Goal: Task Accomplishment & Management: Manage account settings

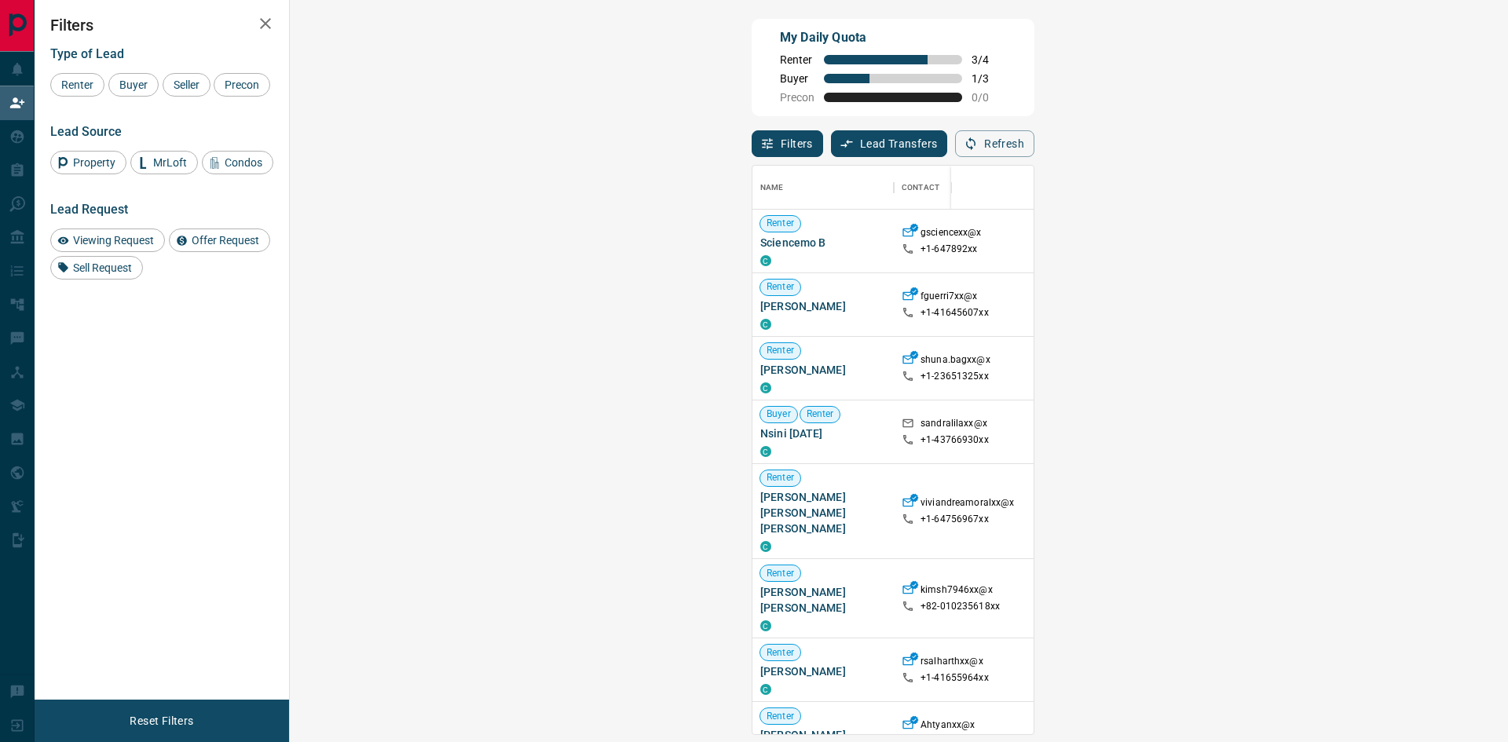
scroll to position [557, 1172]
click at [1359, 241] on span "Viewing Request ( 1 )" at bounding box center [1402, 241] width 86 height 11
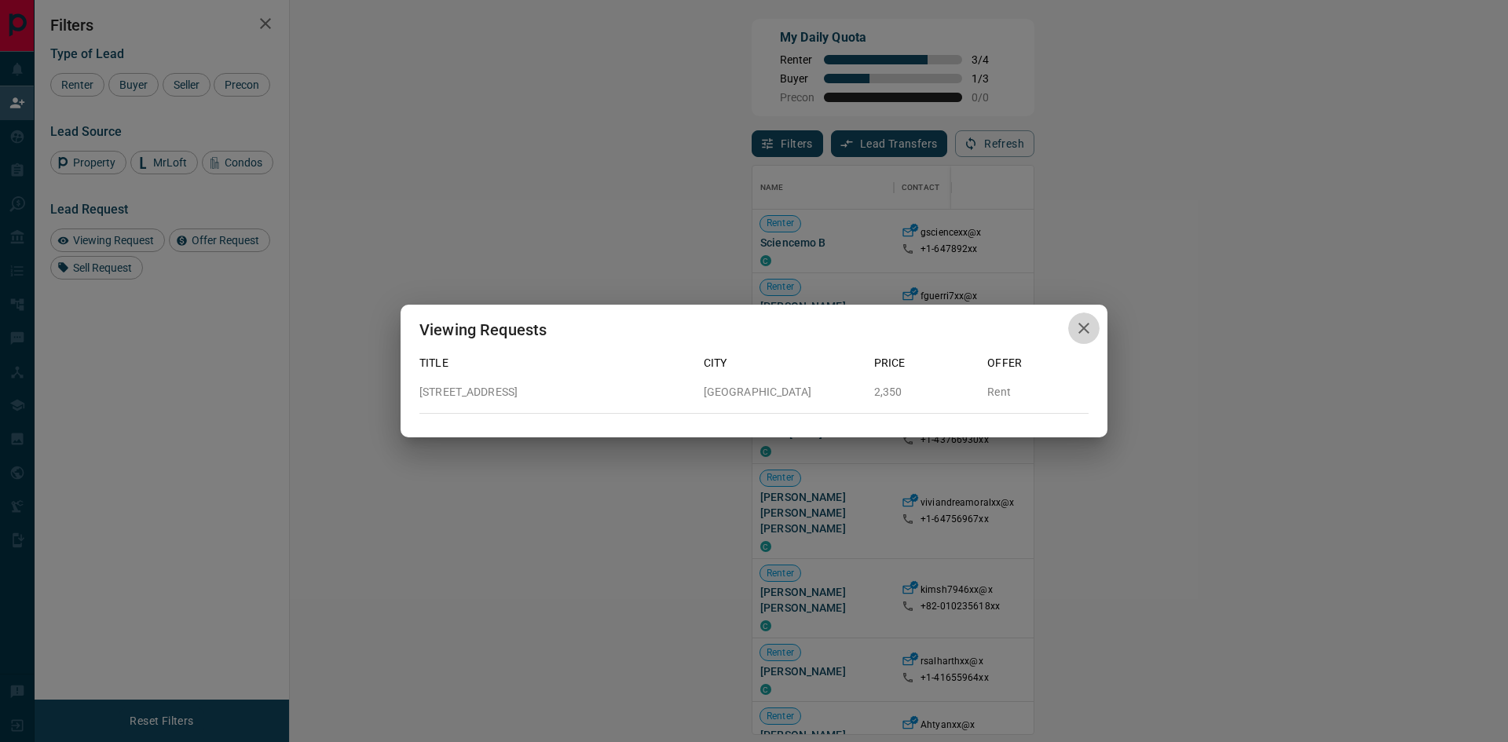
click at [1089, 323] on icon "button" at bounding box center [1083, 328] width 19 height 19
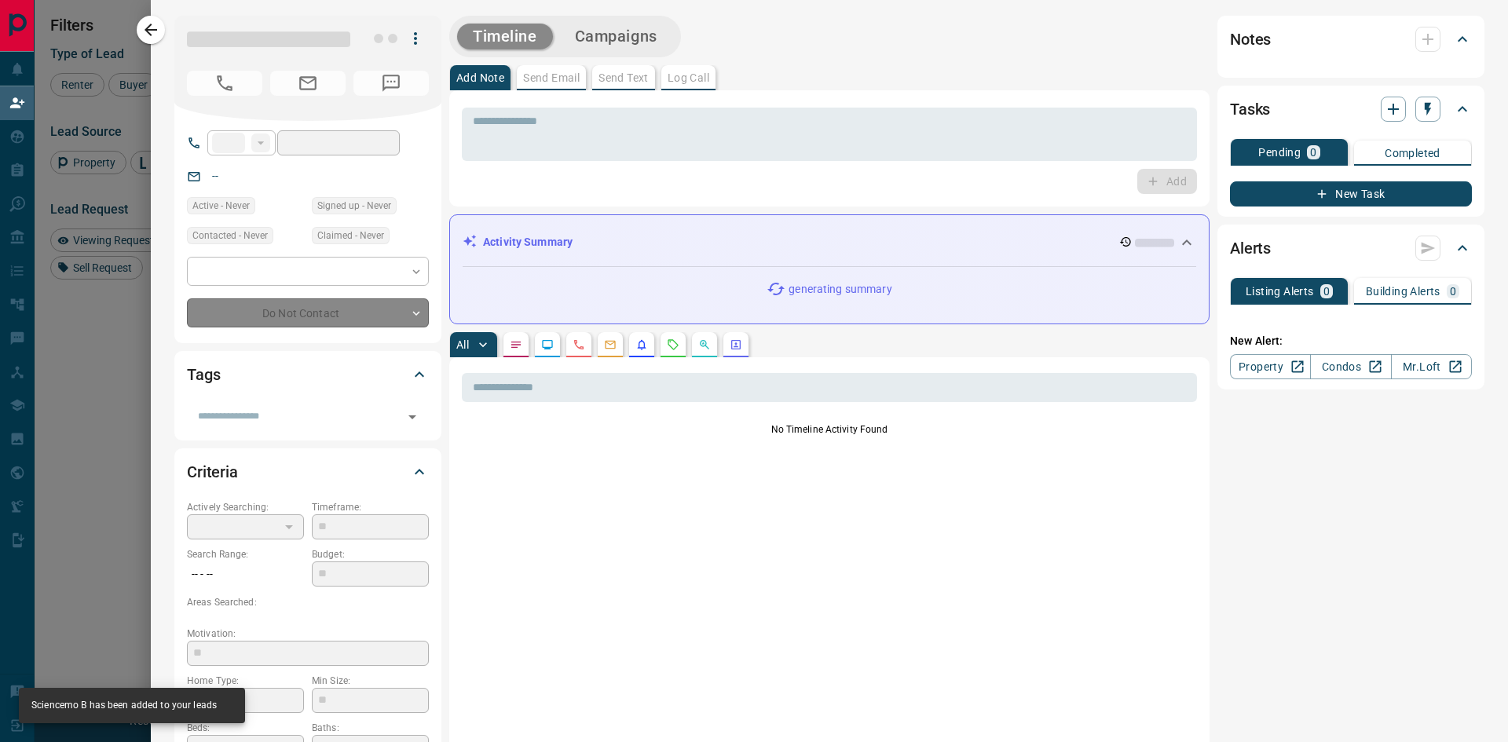
type input "**"
type input "**********"
type input "**"
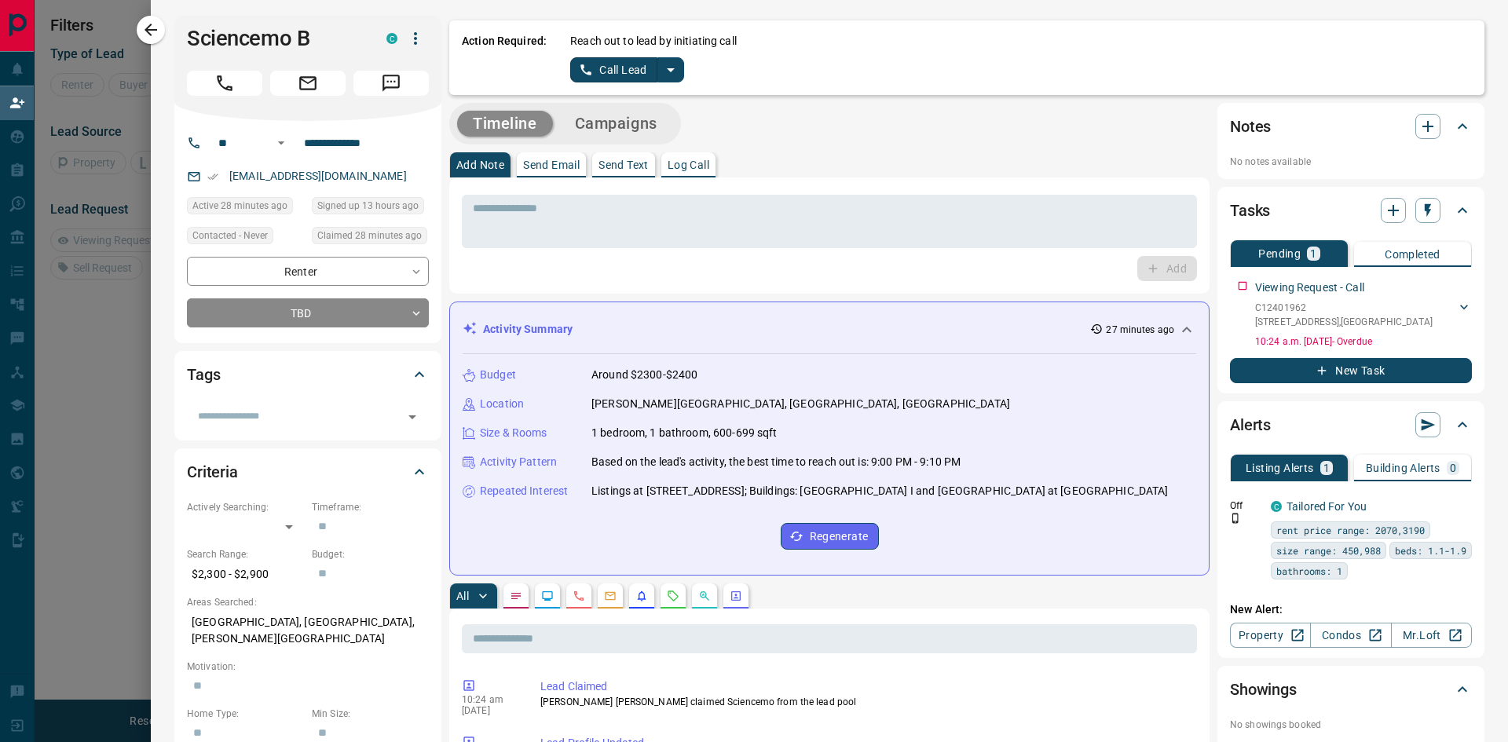
scroll to position [13, 13]
click at [148, 32] on icon "button" at bounding box center [150, 30] width 13 height 13
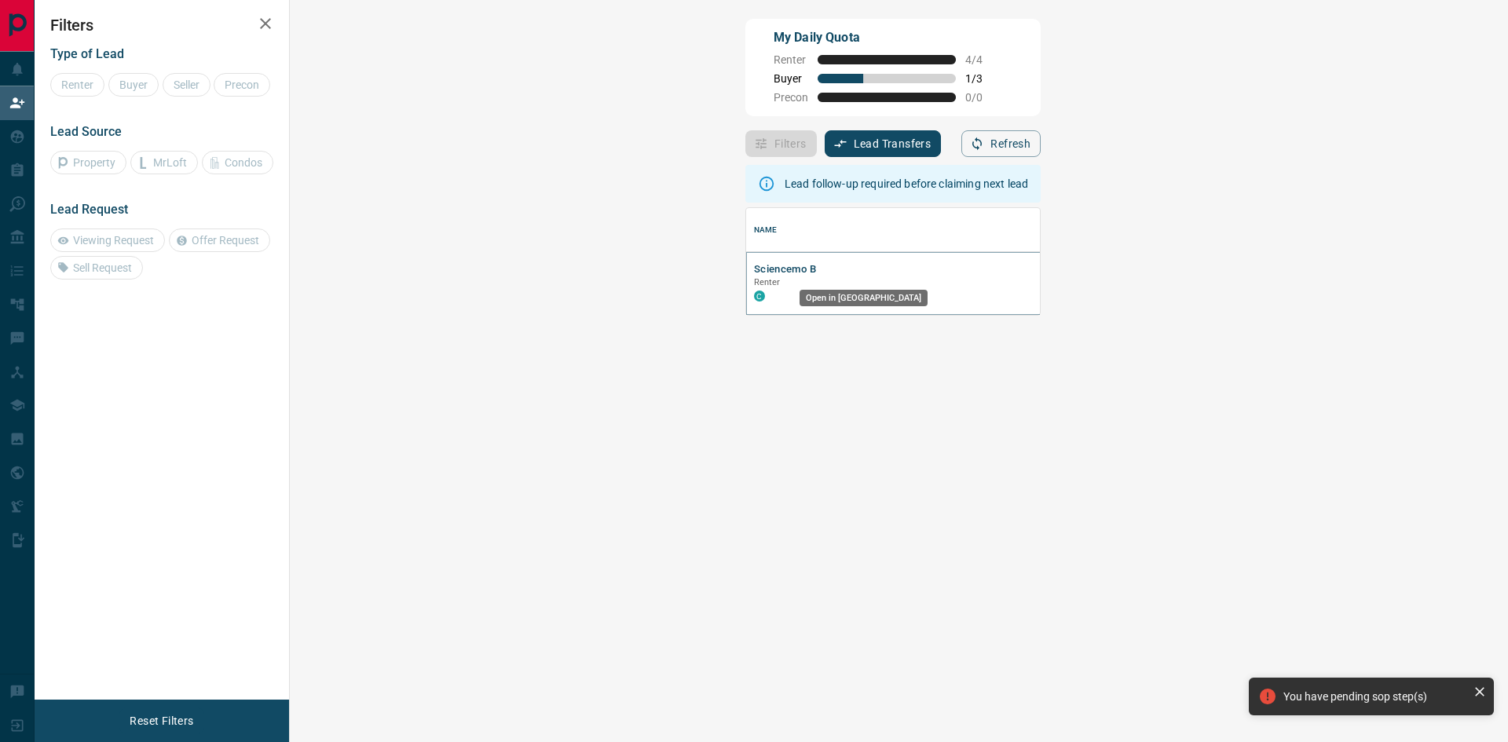
click at [1278, 272] on icon "Open in New Tab" at bounding box center [1284, 268] width 13 height 13
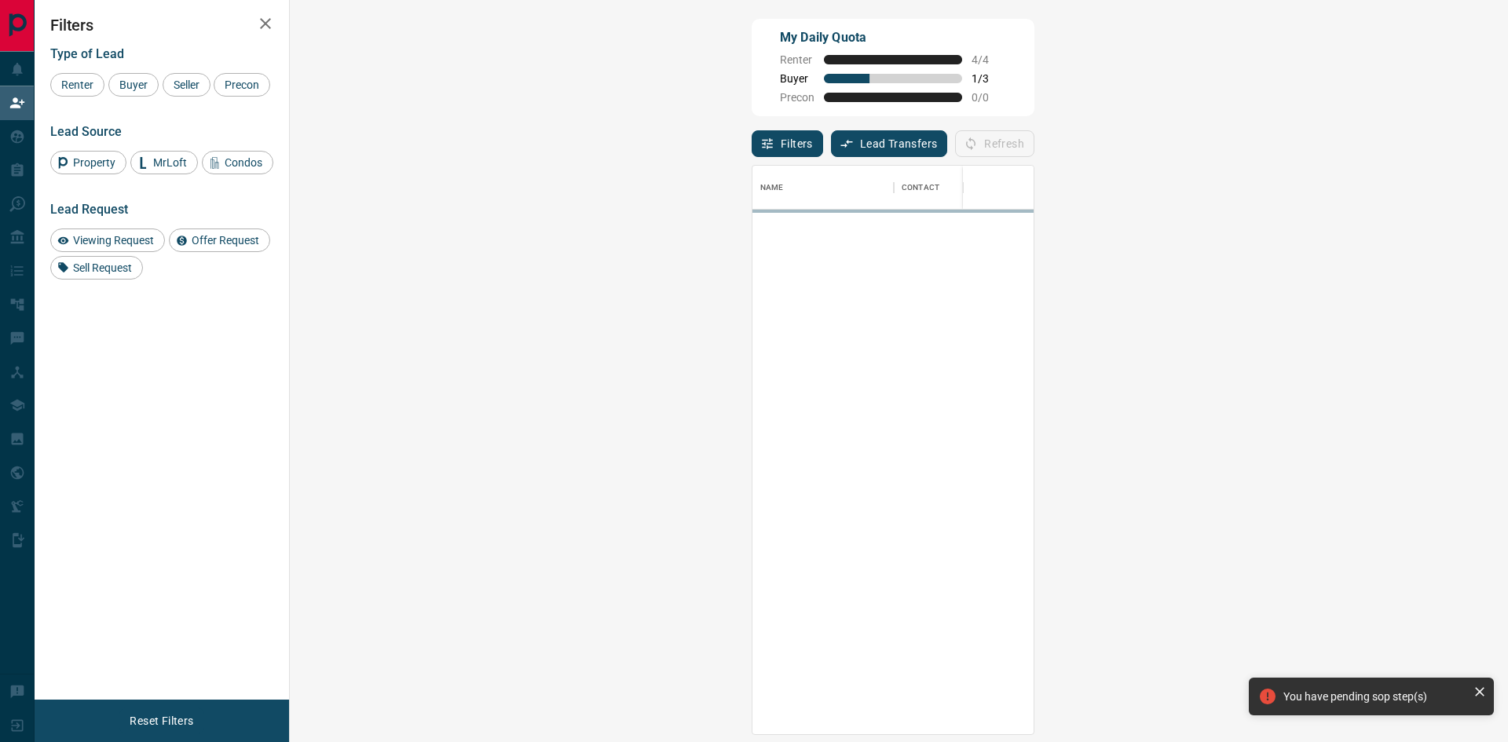
scroll to position [557, 1172]
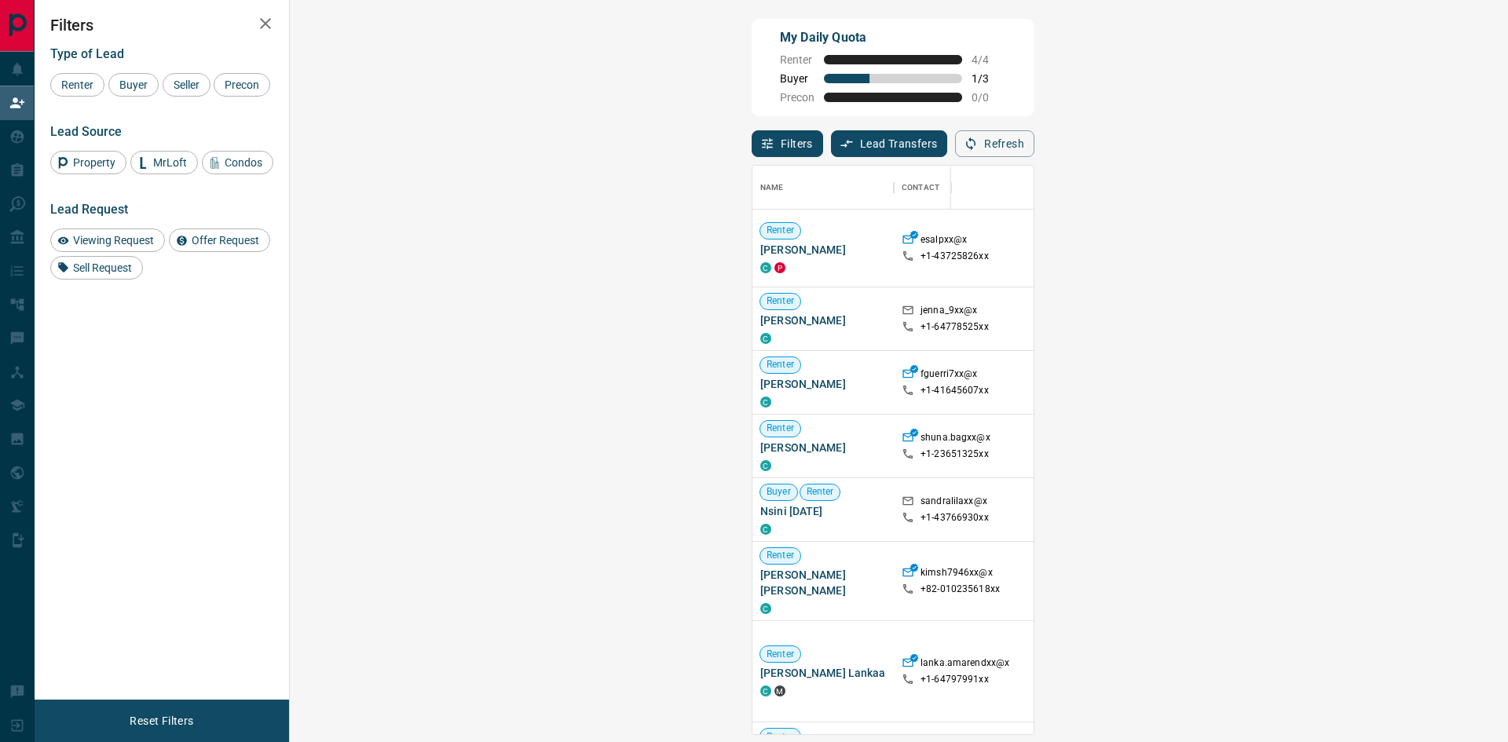
click at [1359, 252] on span "Viewing Request ( 1 )" at bounding box center [1402, 248] width 86 height 11
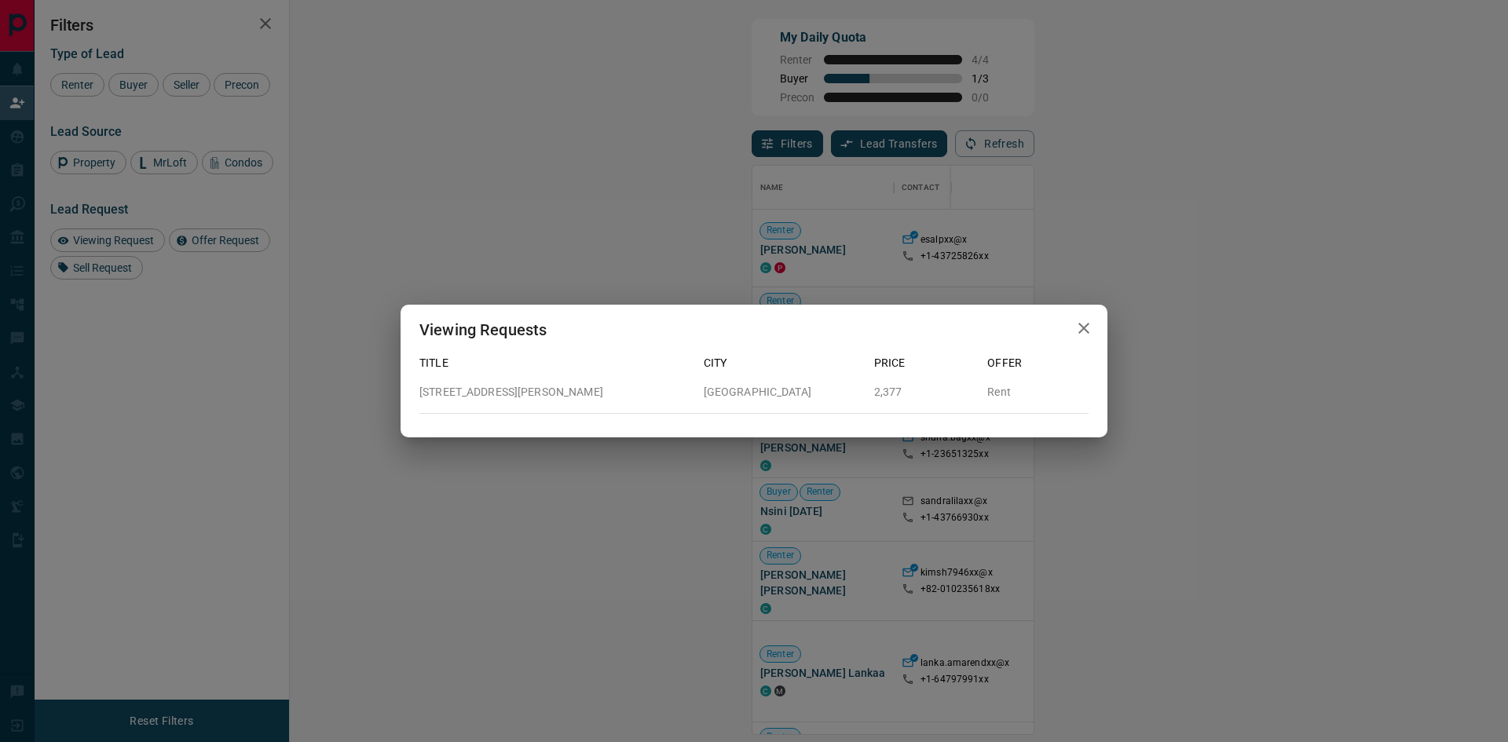
click at [1087, 329] on icon "button" at bounding box center [1083, 328] width 19 height 19
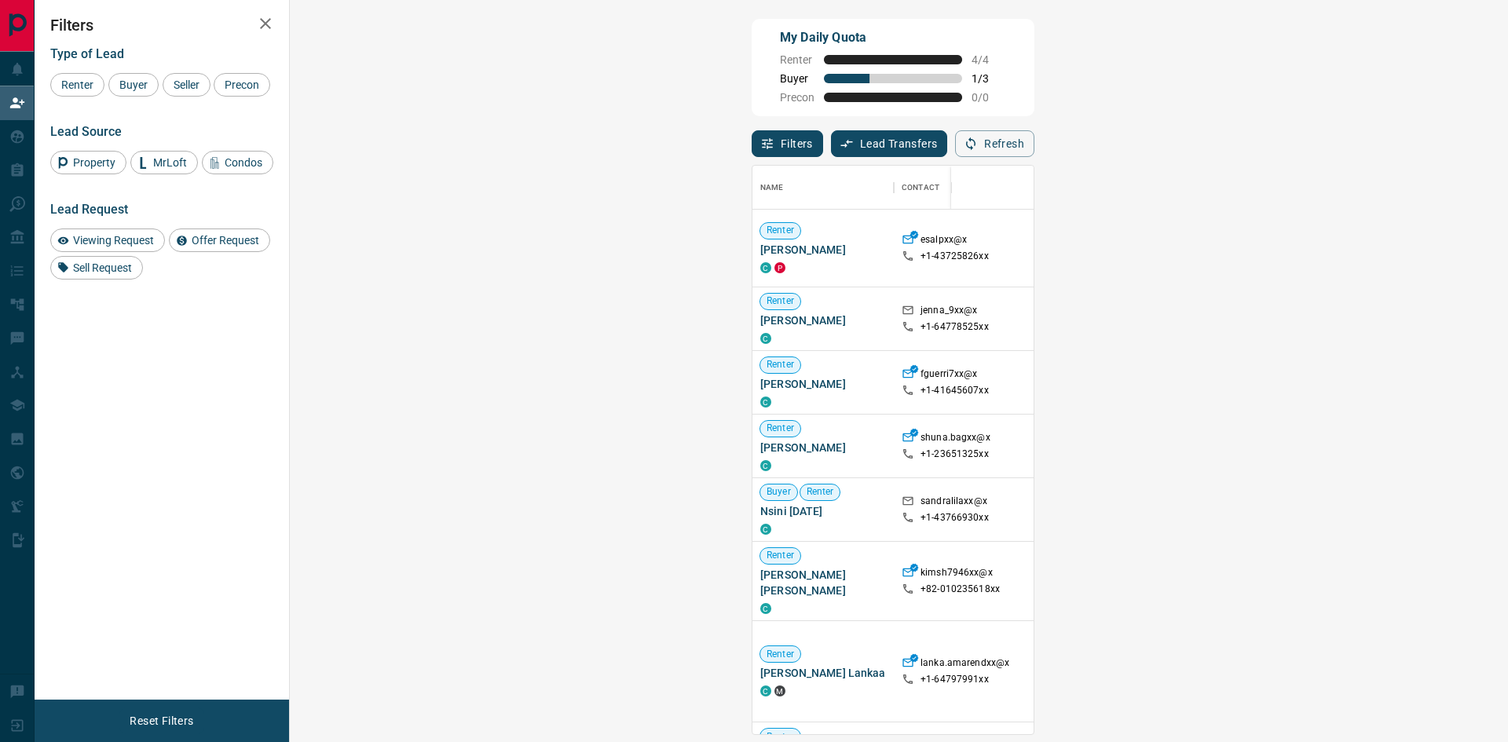
click at [1359, 666] on span "Viewing Request ( 3 )" at bounding box center [1402, 671] width 86 height 11
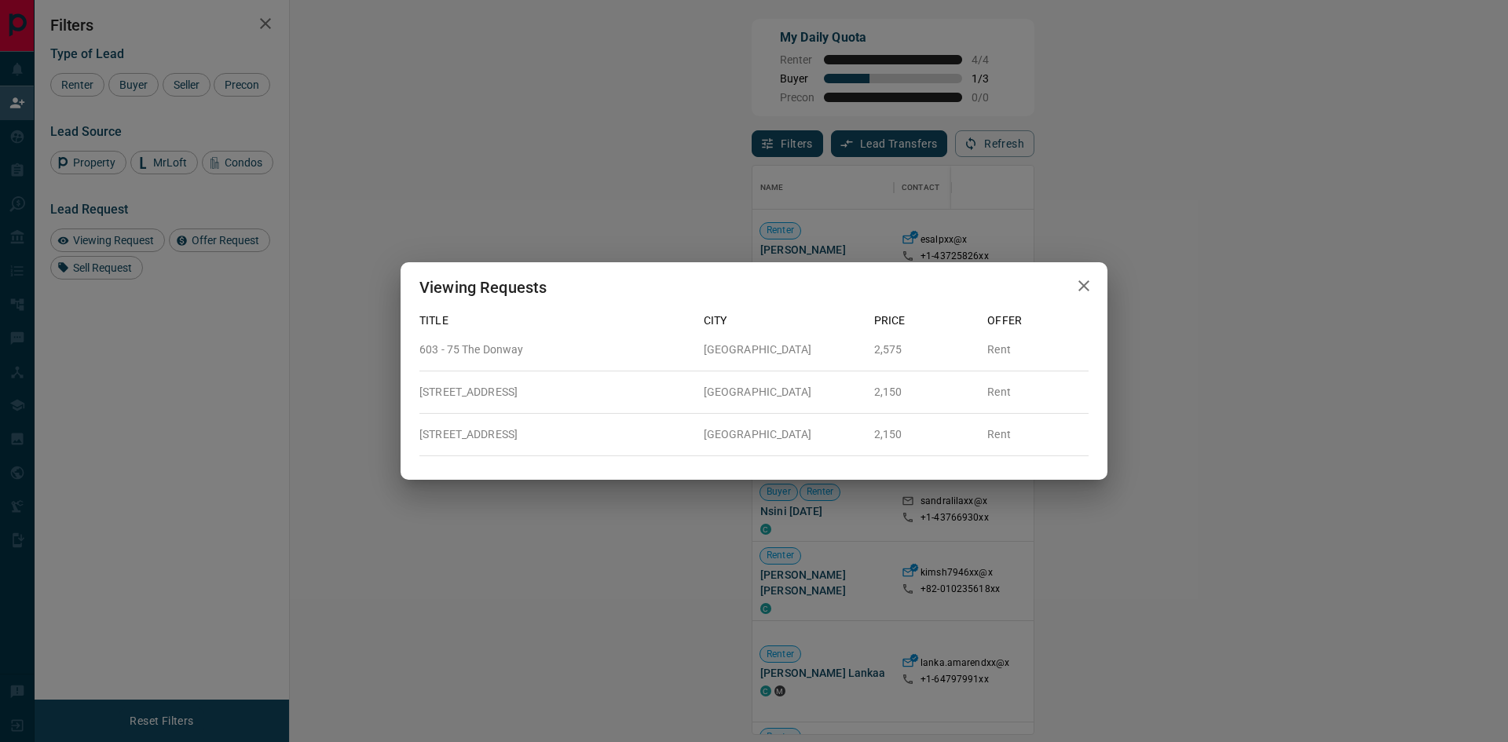
click at [1081, 280] on icon "button" at bounding box center [1083, 285] width 19 height 19
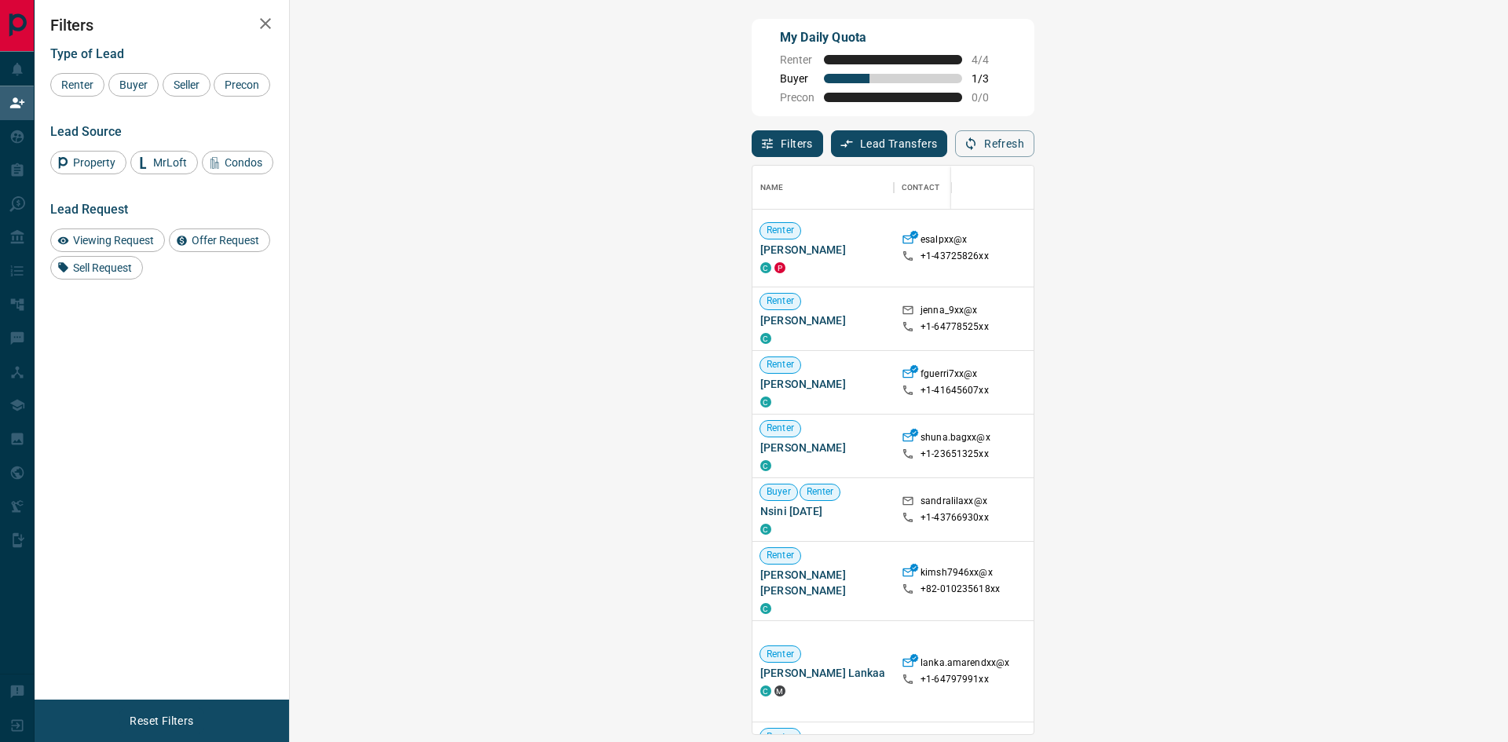
click at [1359, 247] on span "Viewing Request ( 1 )" at bounding box center [1402, 248] width 86 height 11
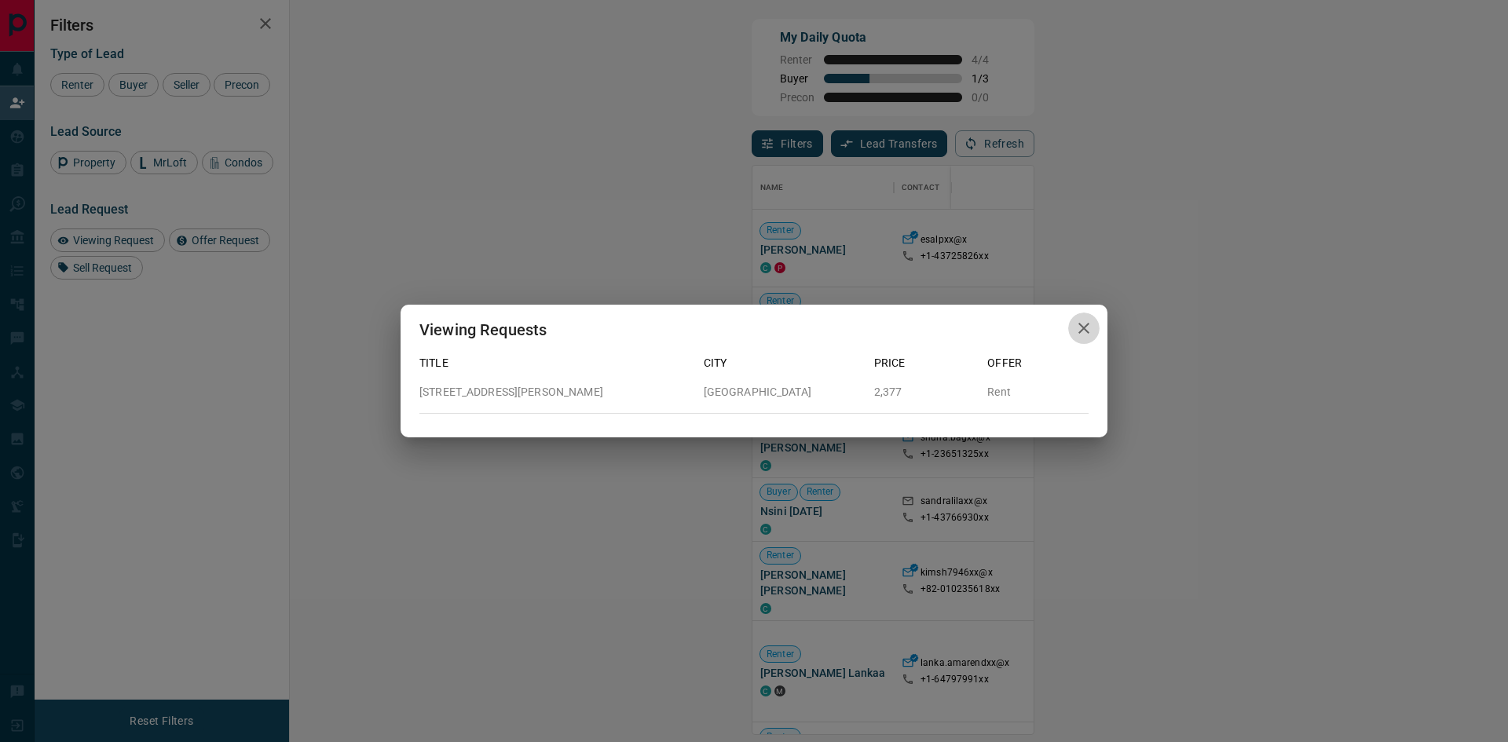
click at [1081, 327] on icon "button" at bounding box center [1083, 328] width 19 height 19
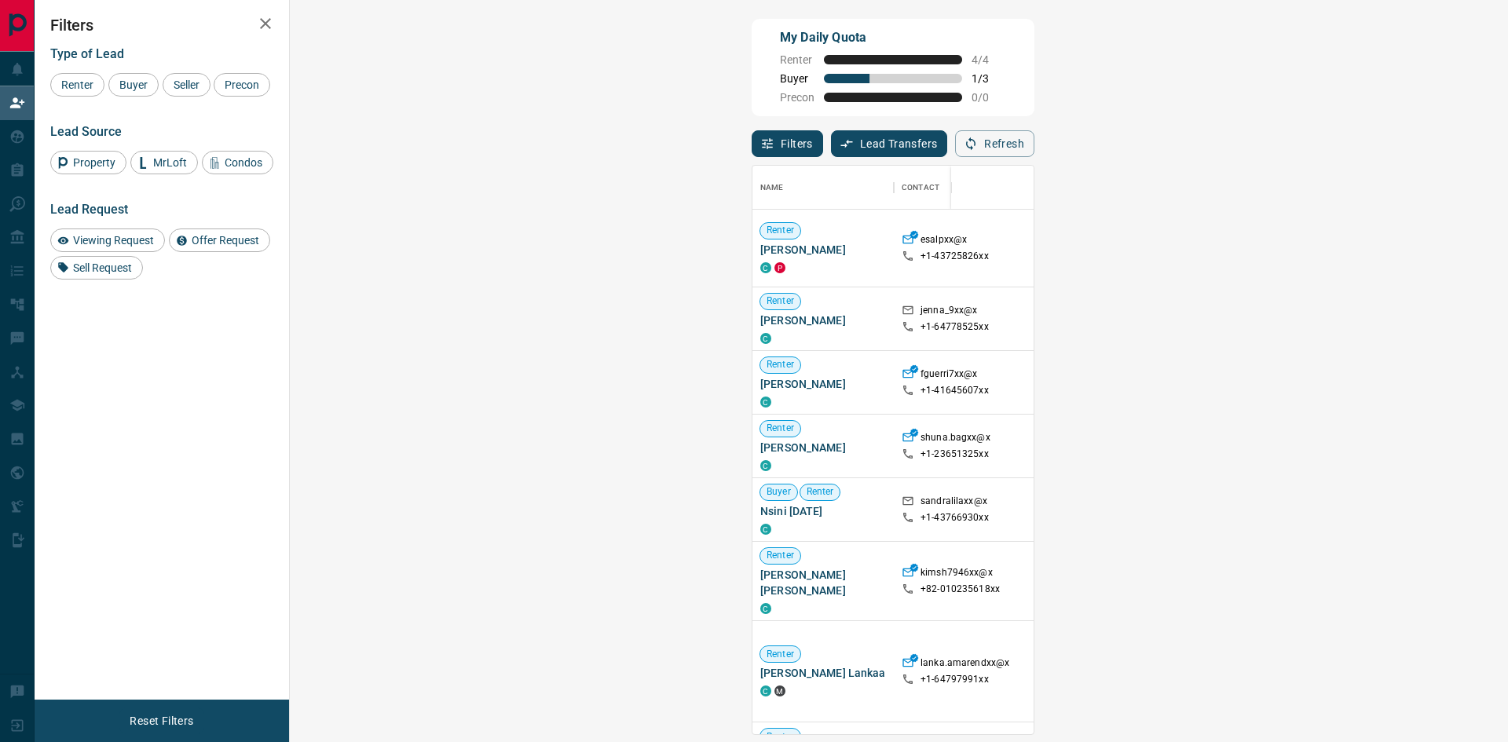
click at [1359, 251] on span "Viewing Request ( 1 )" at bounding box center [1402, 248] width 86 height 11
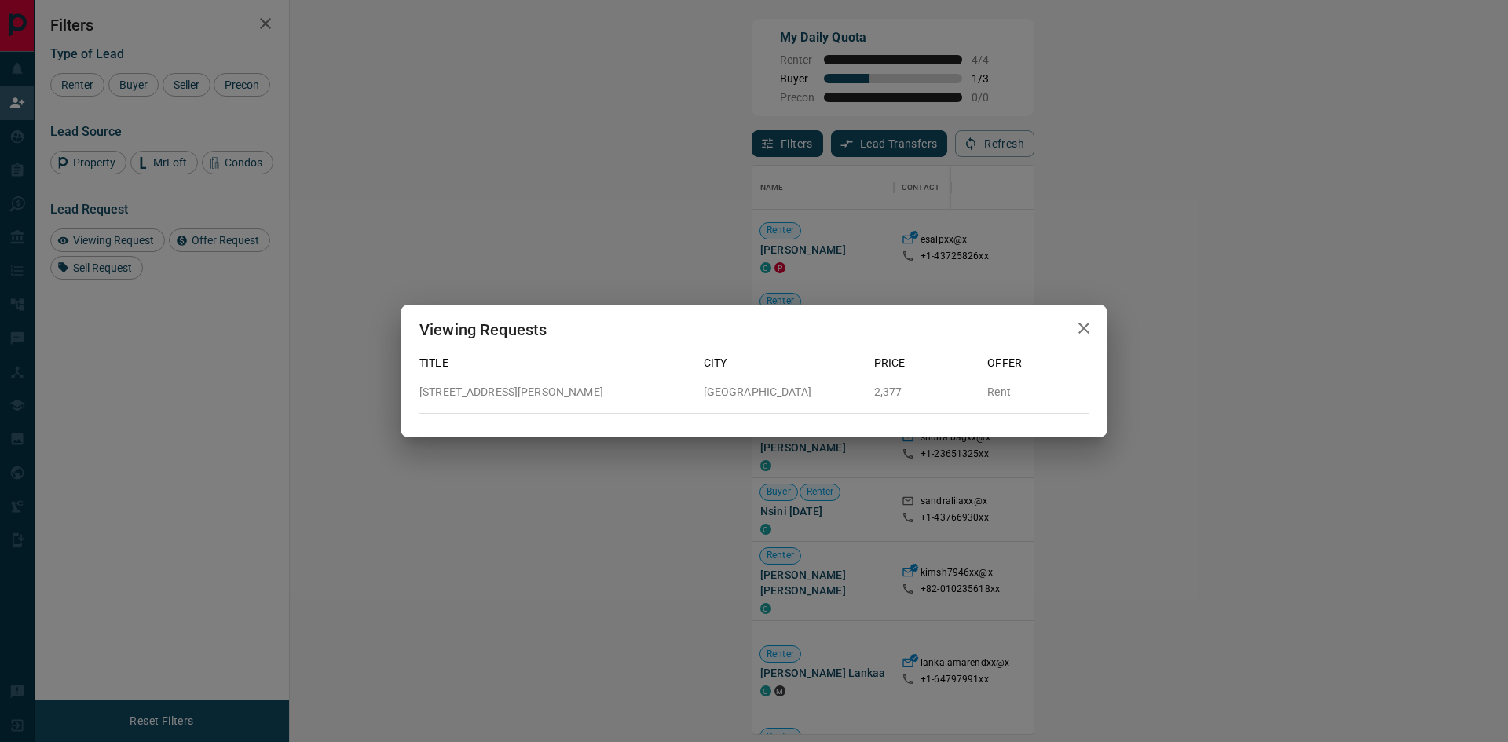
click at [1087, 328] on icon "button" at bounding box center [1083, 328] width 19 height 19
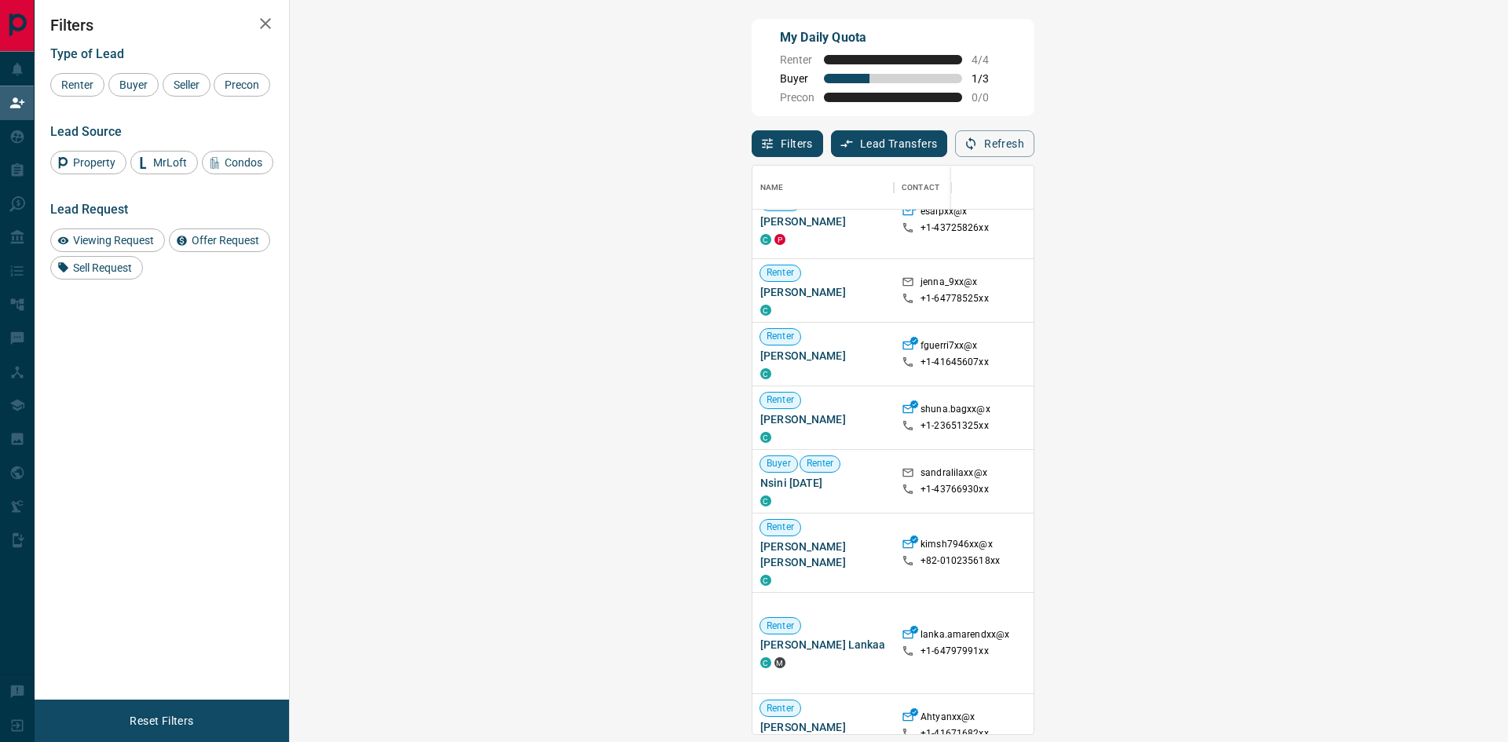
scroll to position [0, 0]
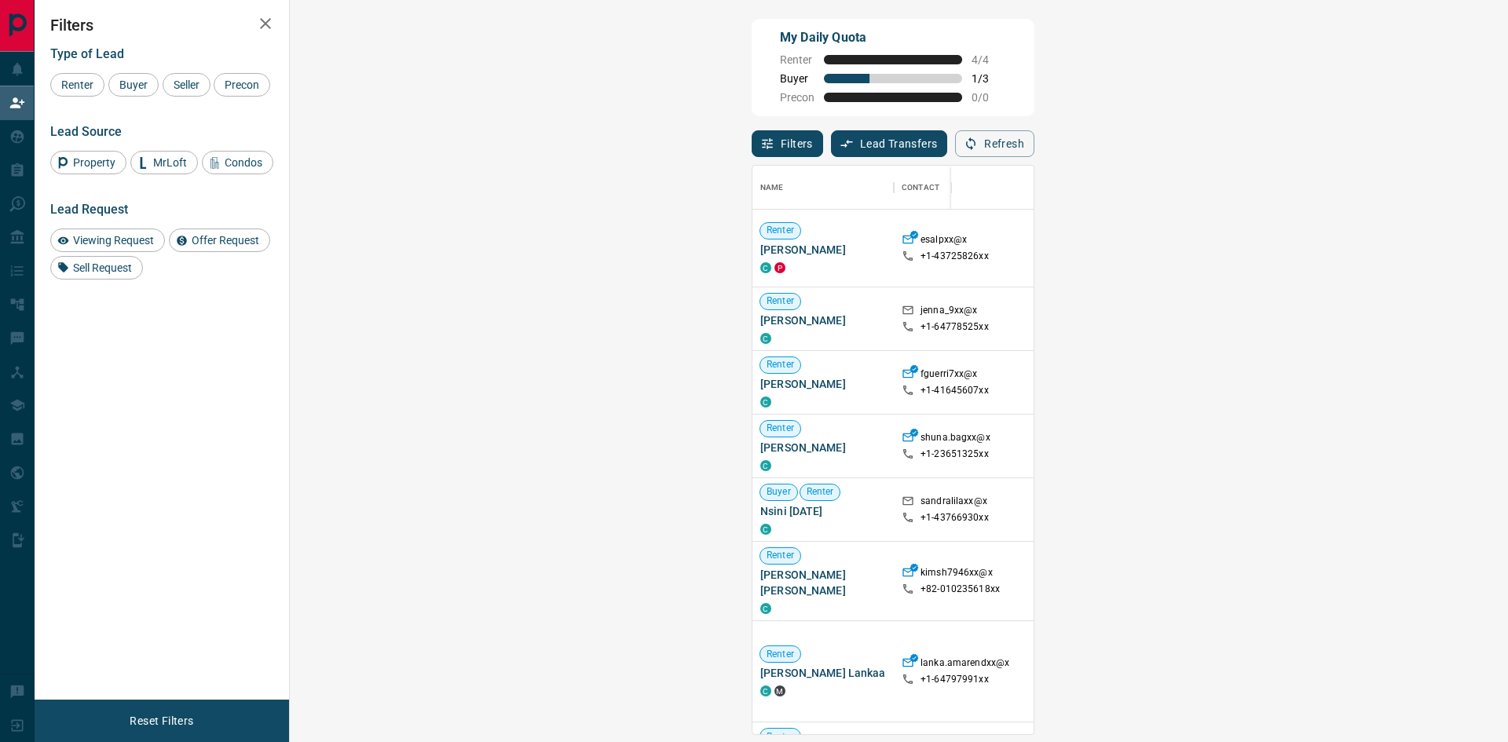
click at [1359, 666] on span "Viewing Request ( 3 )" at bounding box center [1402, 671] width 86 height 11
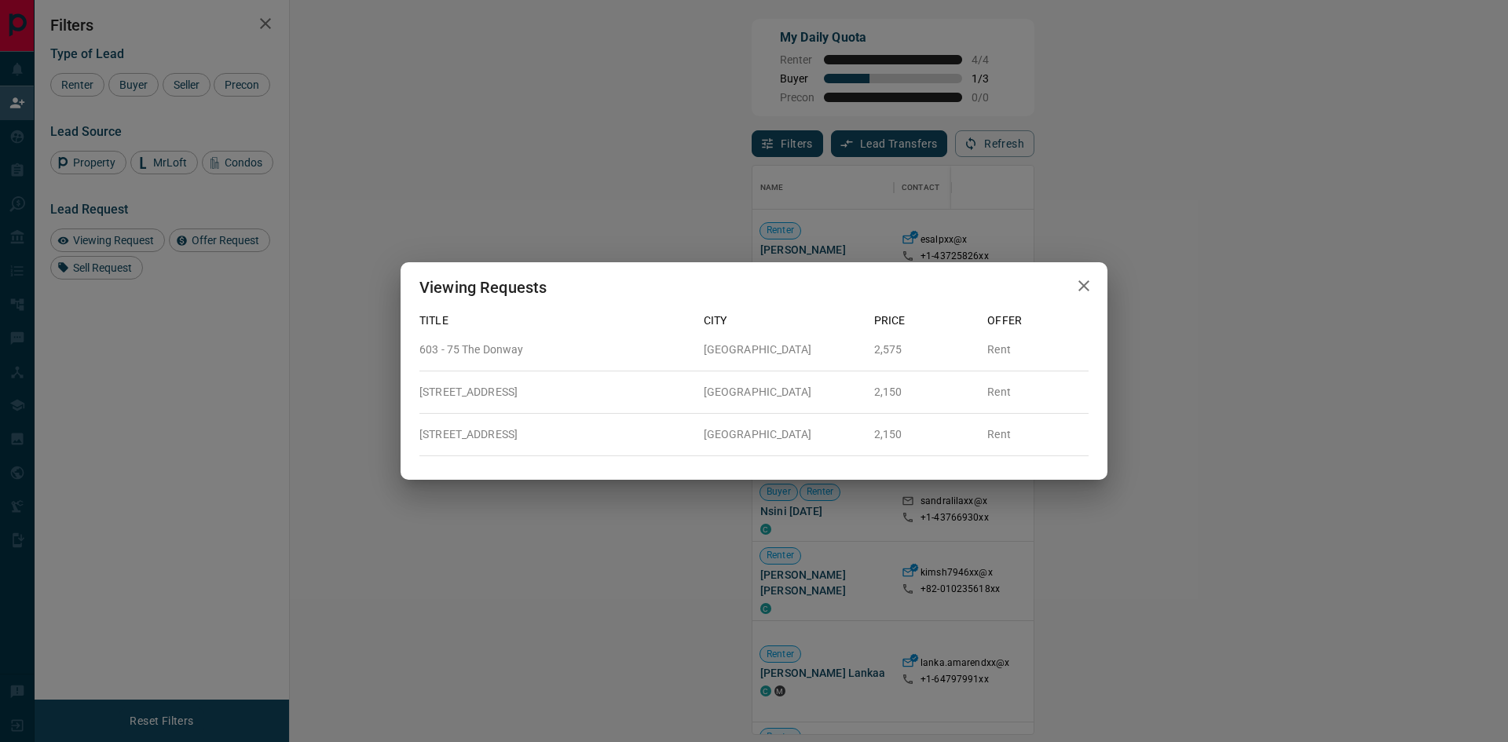
click at [1085, 280] on icon "button" at bounding box center [1083, 285] width 19 height 19
